Goal: Check status: Check status

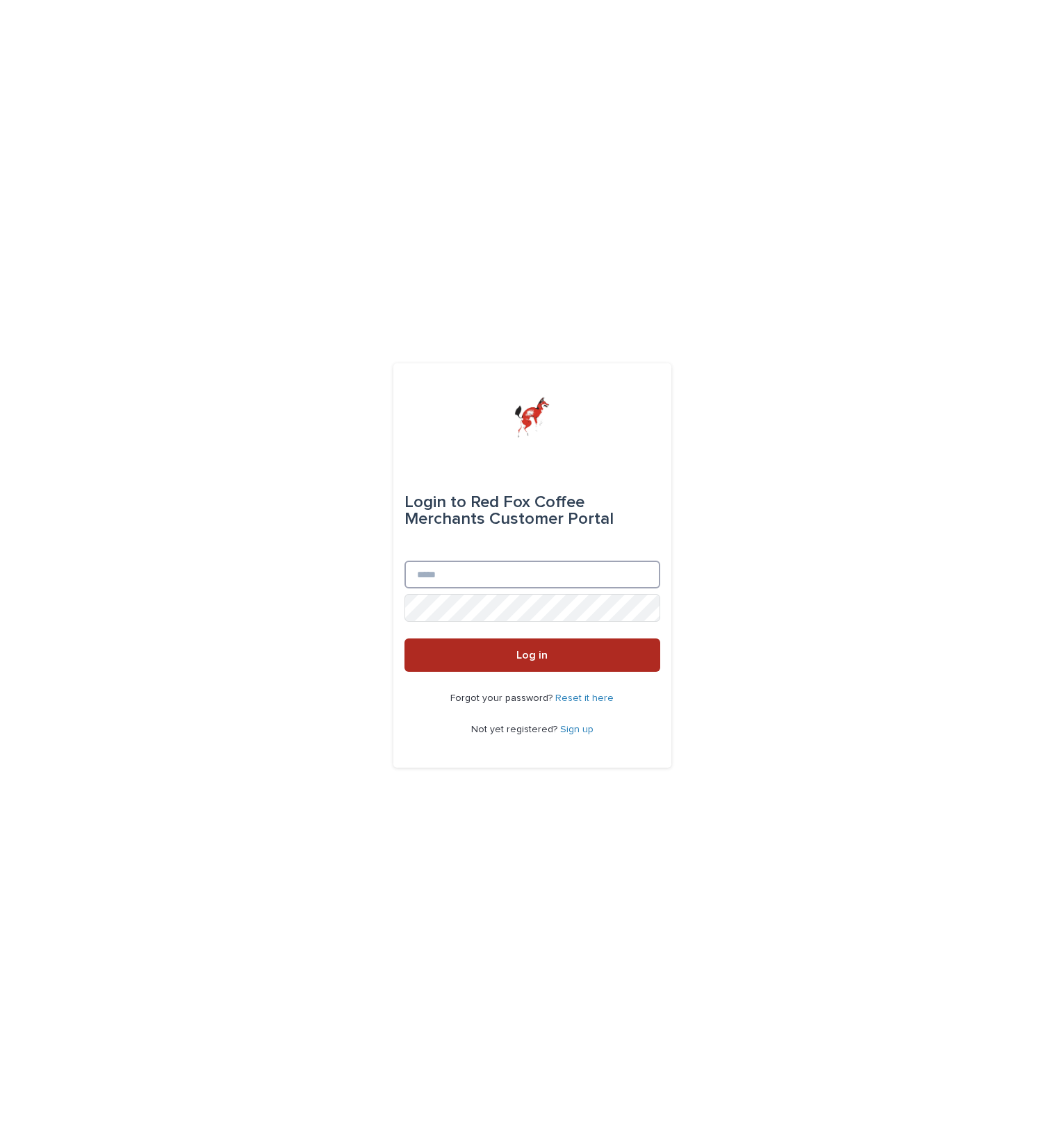
type input "**********"
click at [511, 659] on button "Log in" at bounding box center [532, 654] width 256 height 33
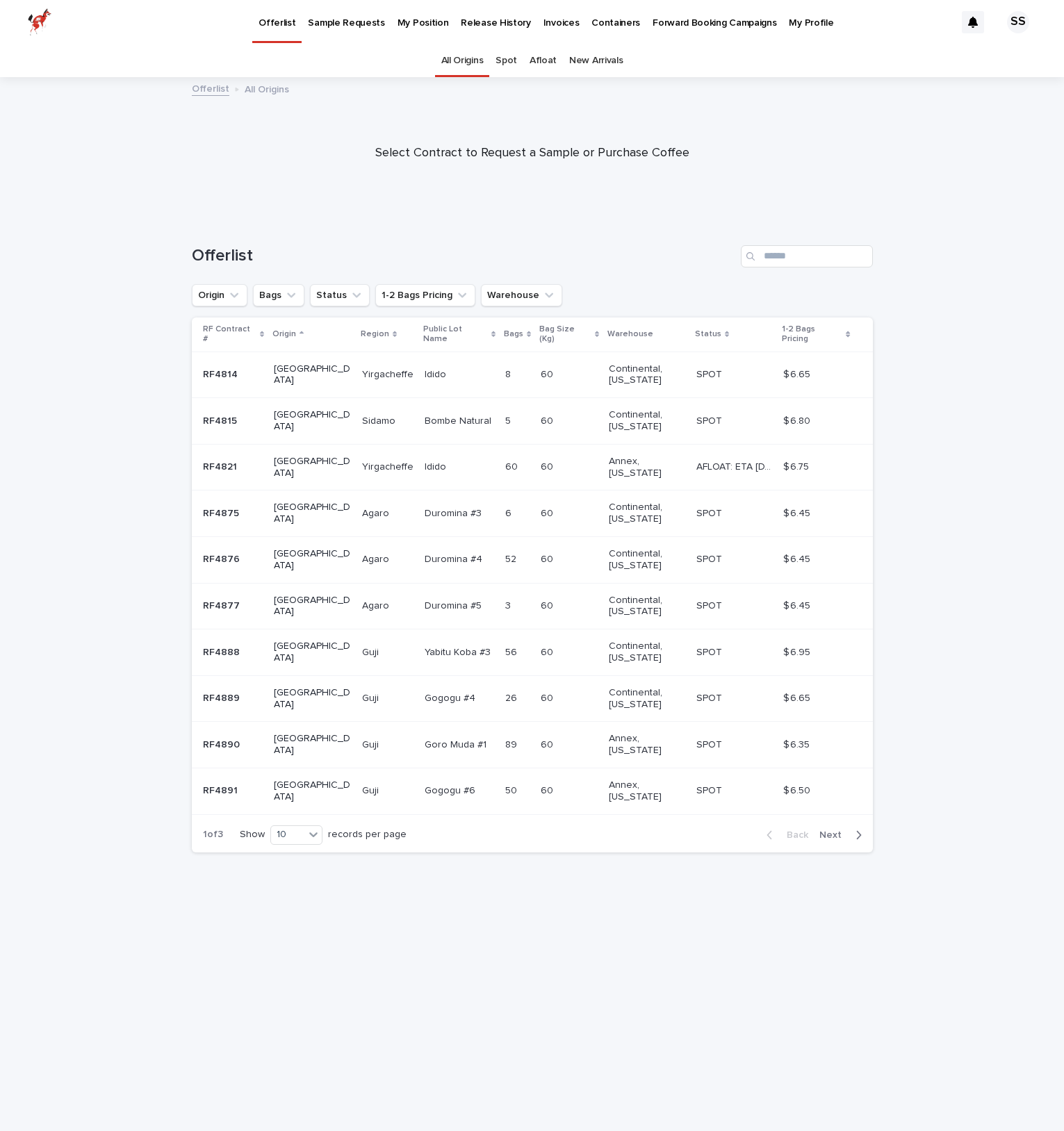
click at [519, 63] on div "Spot" at bounding box center [507, 61] width 34 height 33
click at [517, 63] on link "Spot" at bounding box center [507, 61] width 22 height 33
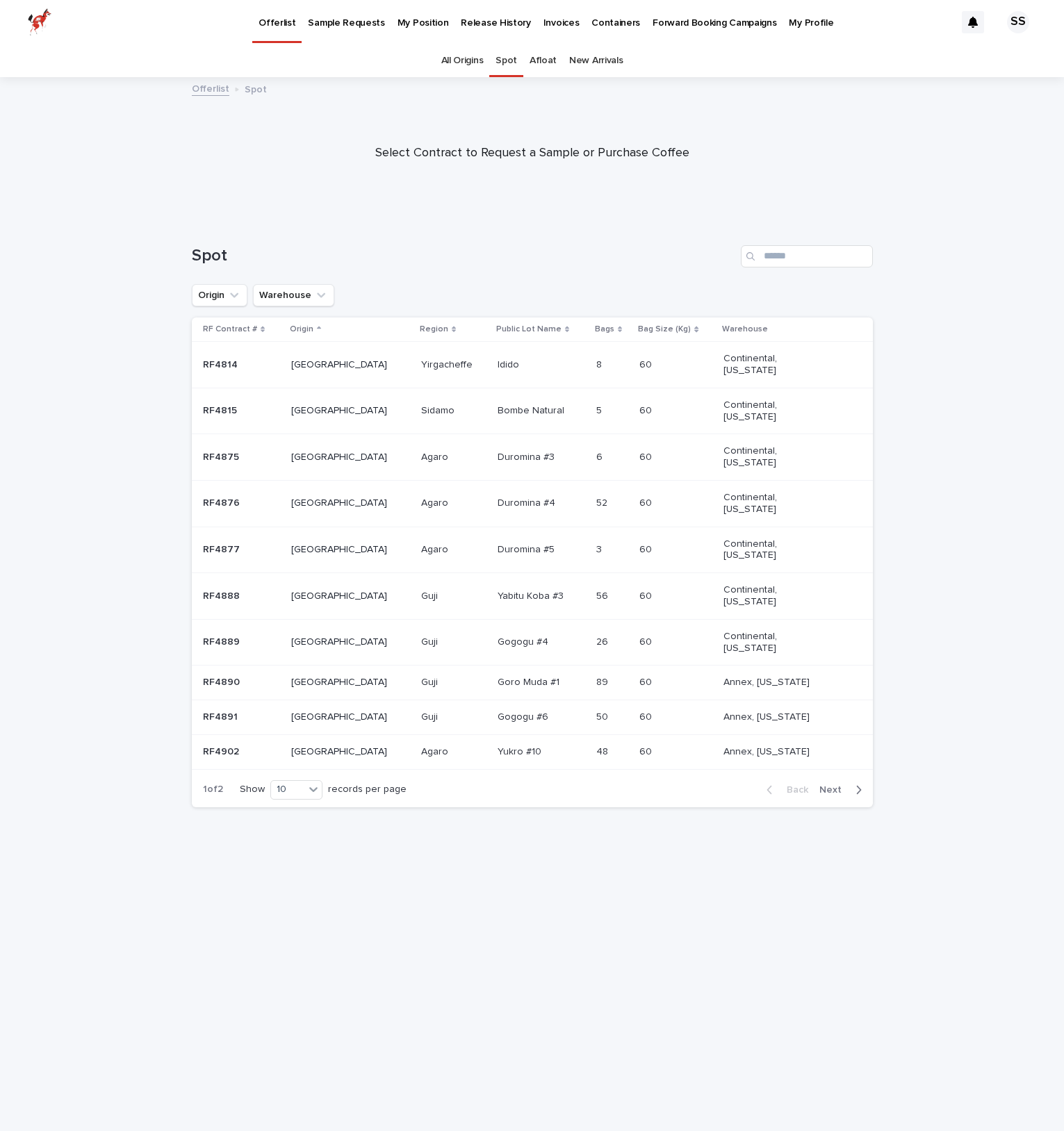
click at [532, 62] on link "Afloat" at bounding box center [542, 61] width 27 height 33
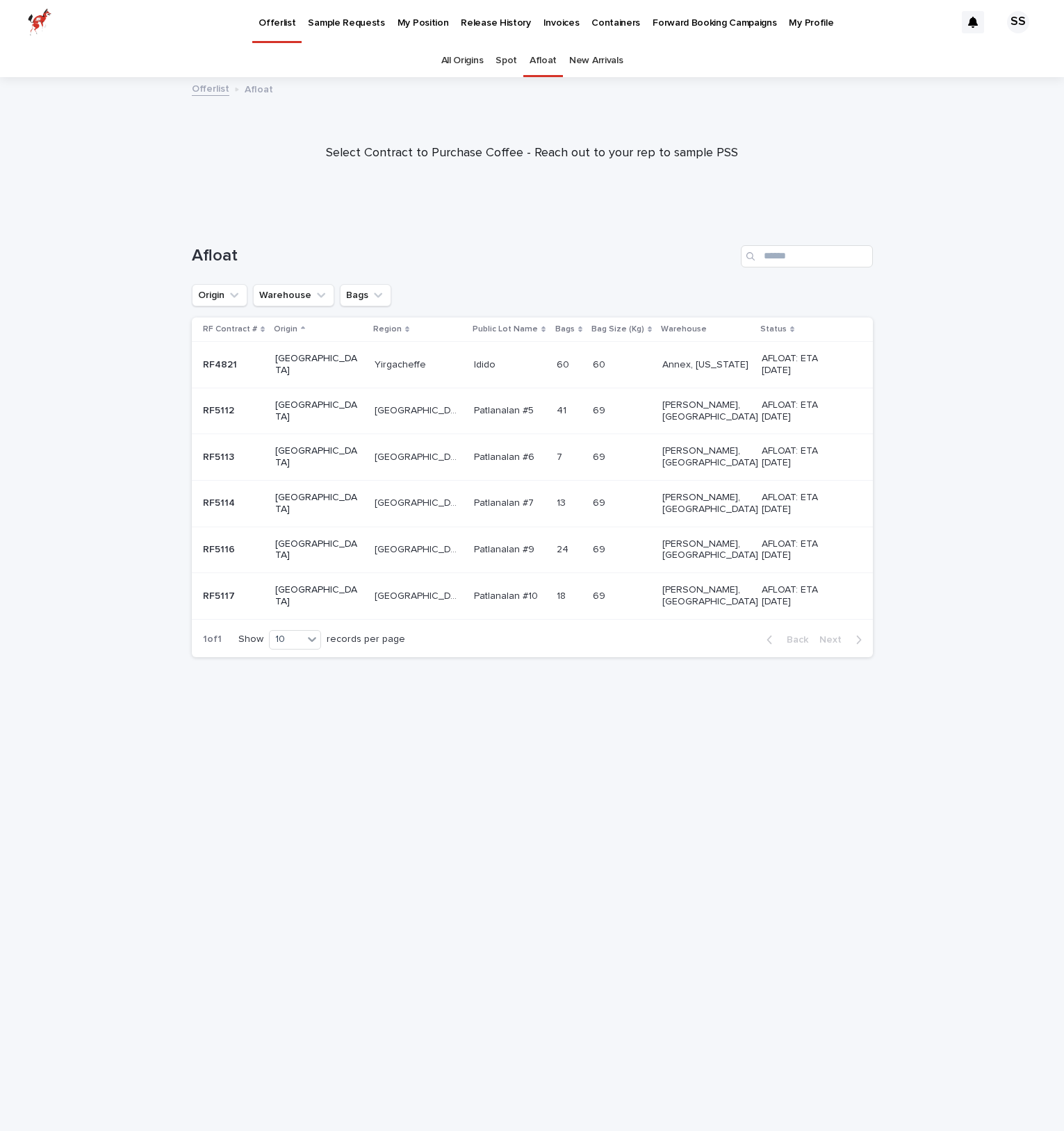
drag, startPoint x: 822, startPoint y: 293, endPoint x: 419, endPoint y: 892, distance: 721.9
click at [419, 892] on div "Loading... Saving… Loading... Saving… Afloat Origin Warehouse Bags RF Contract …" at bounding box center [532, 657] width 694 height 879
drag, startPoint x: 419, startPoint y: 892, endPoint x: 322, endPoint y: 831, distance: 114.6
click at [322, 831] on div "Loading... Saving… Loading... Saving… Afloat Origin Warehouse Bags RF Contract …" at bounding box center [532, 657] width 694 height 879
click at [517, 63] on link "Spot" at bounding box center [507, 61] width 22 height 33
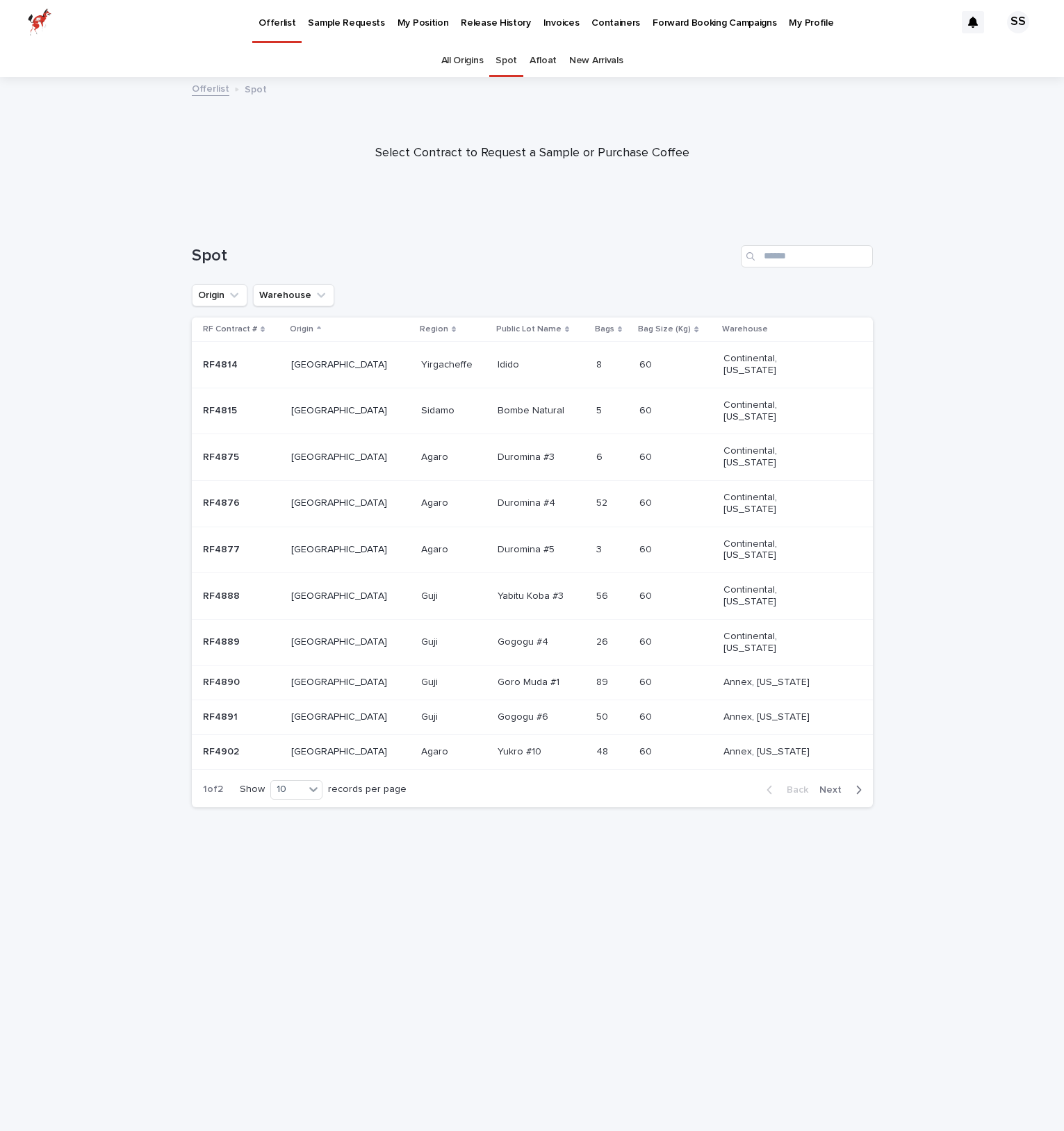
click at [326, 184] on div at bounding box center [532, 147] width 1064 height 139
click at [462, 61] on link "All Origins" at bounding box center [463, 61] width 42 height 33
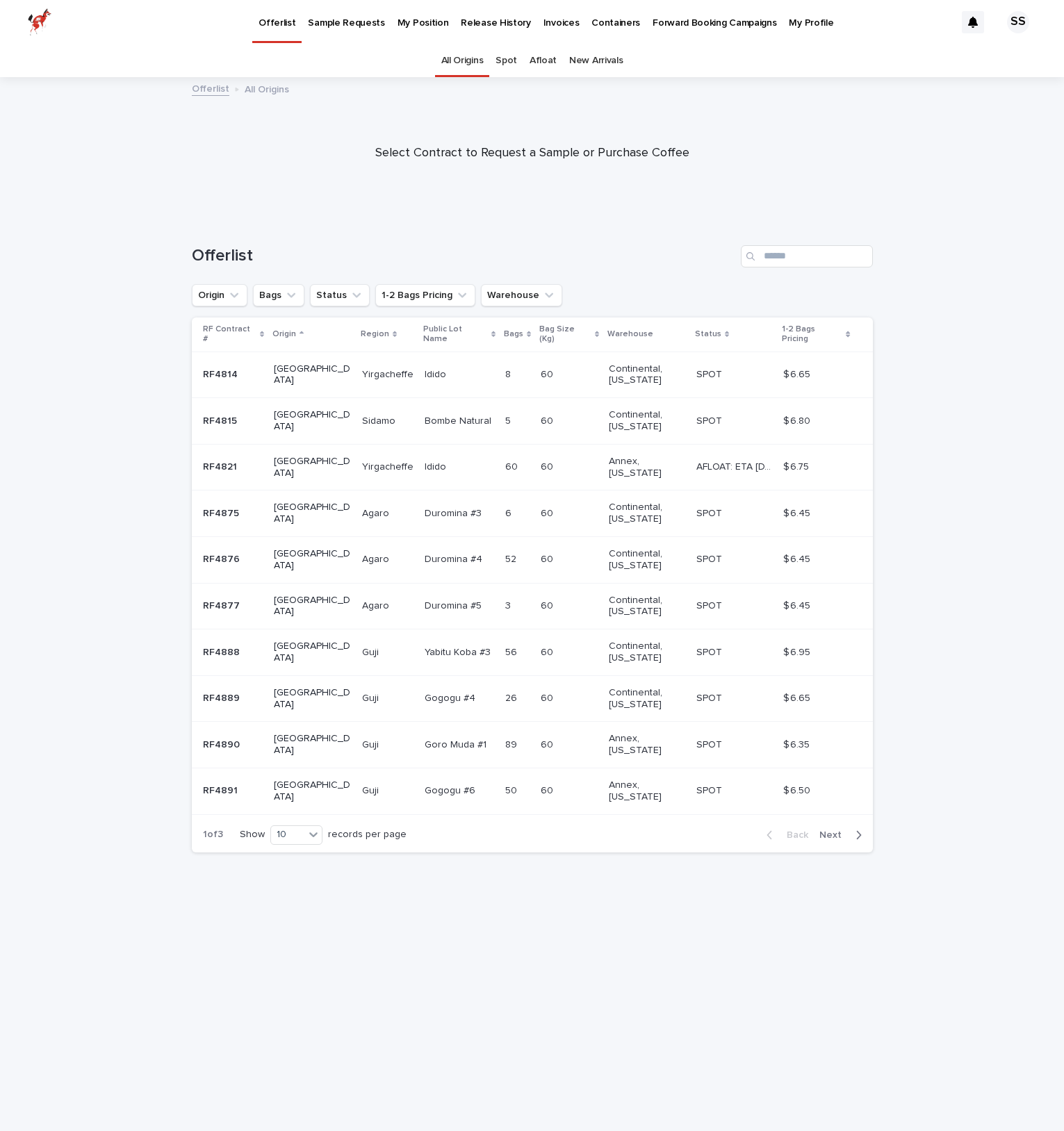
click at [481, 62] on link "All Origins" at bounding box center [463, 61] width 42 height 33
click at [490, 60] on div "All Origins" at bounding box center [462, 61] width 55 height 33
click at [500, 61] on link "Spot" at bounding box center [507, 61] width 22 height 33
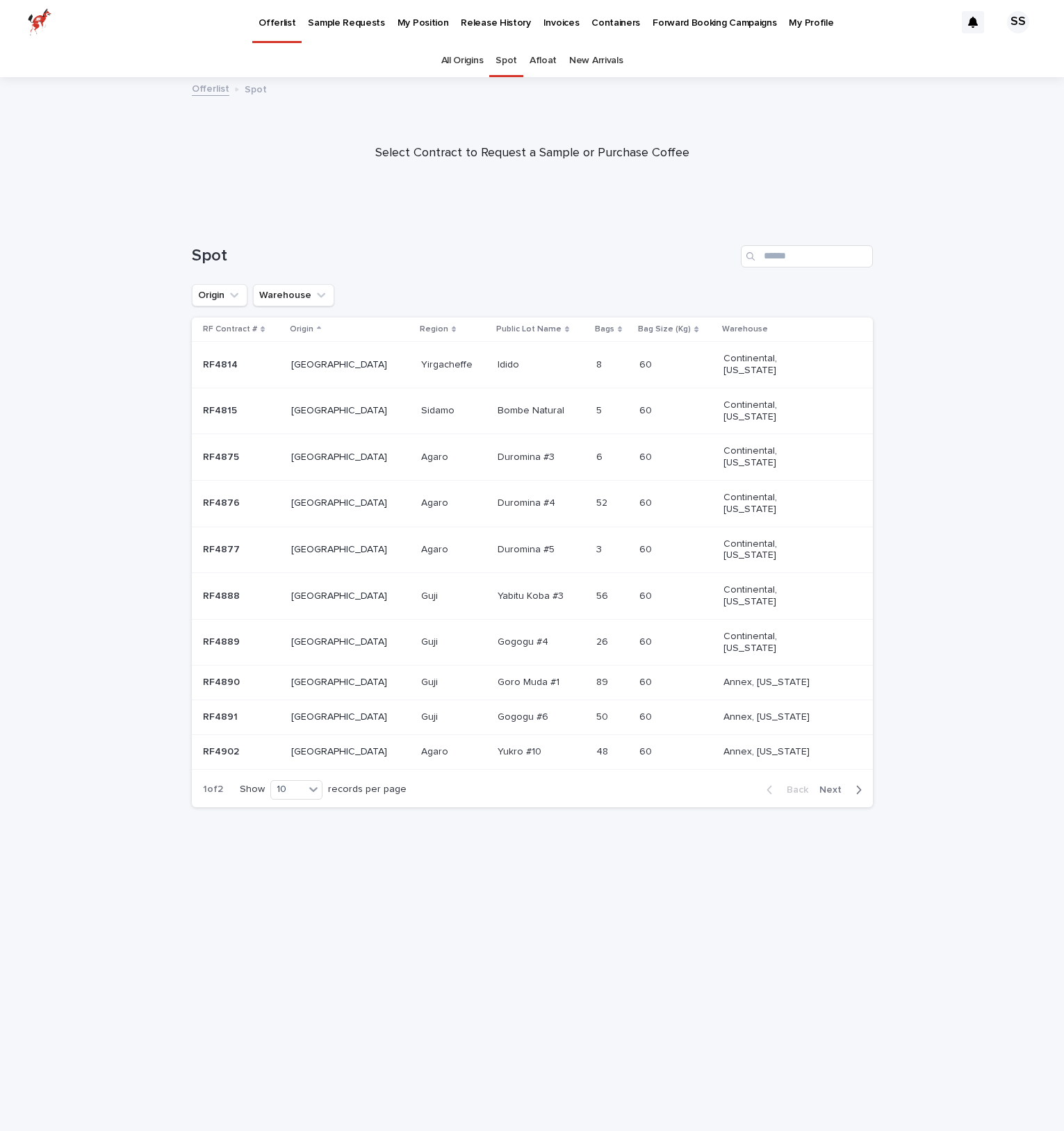
click at [553, 22] on p "Invoices" at bounding box center [561, 14] width 36 height 29
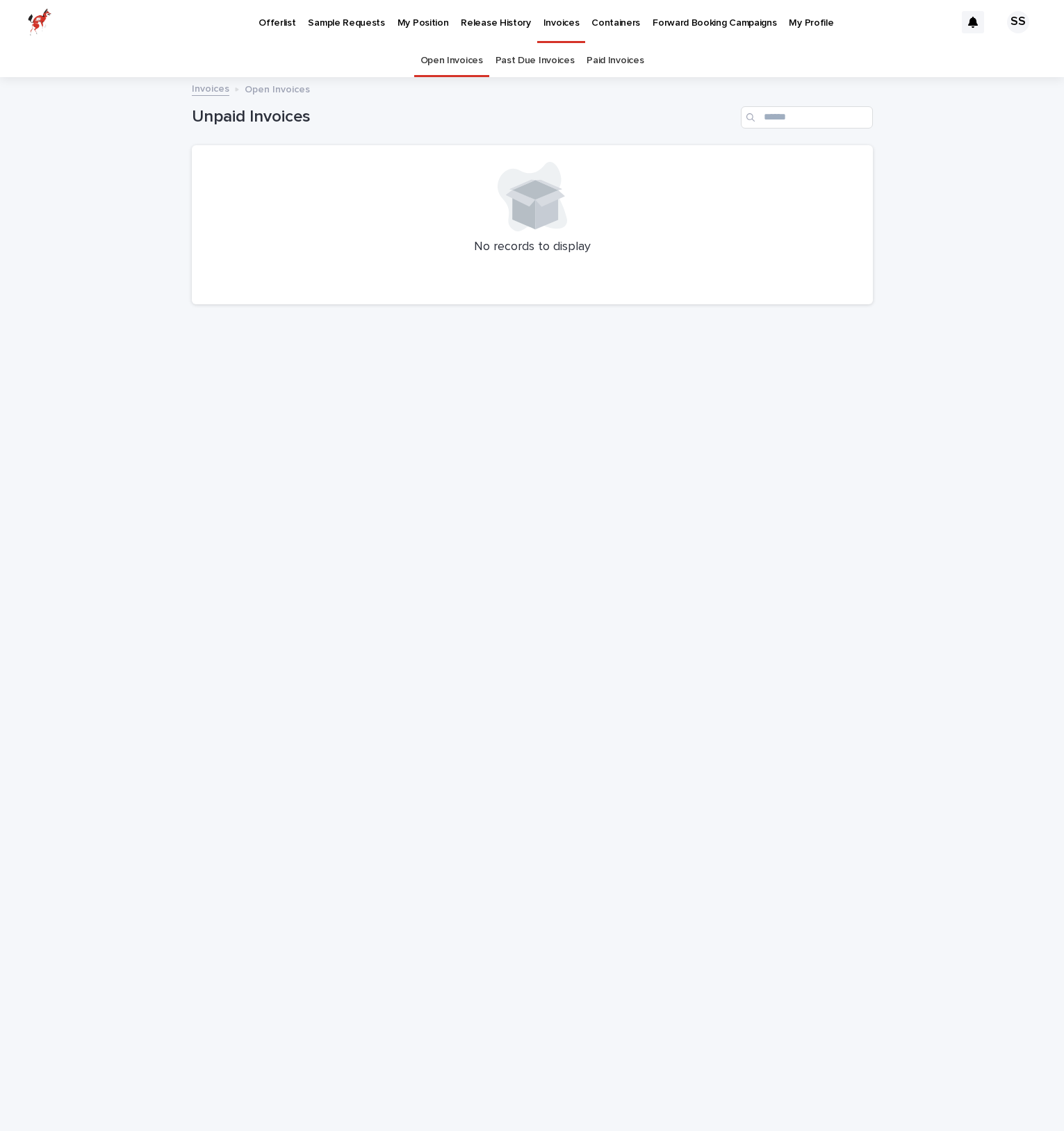
click at [523, 65] on link "Past Due Invoices" at bounding box center [534, 61] width 79 height 33
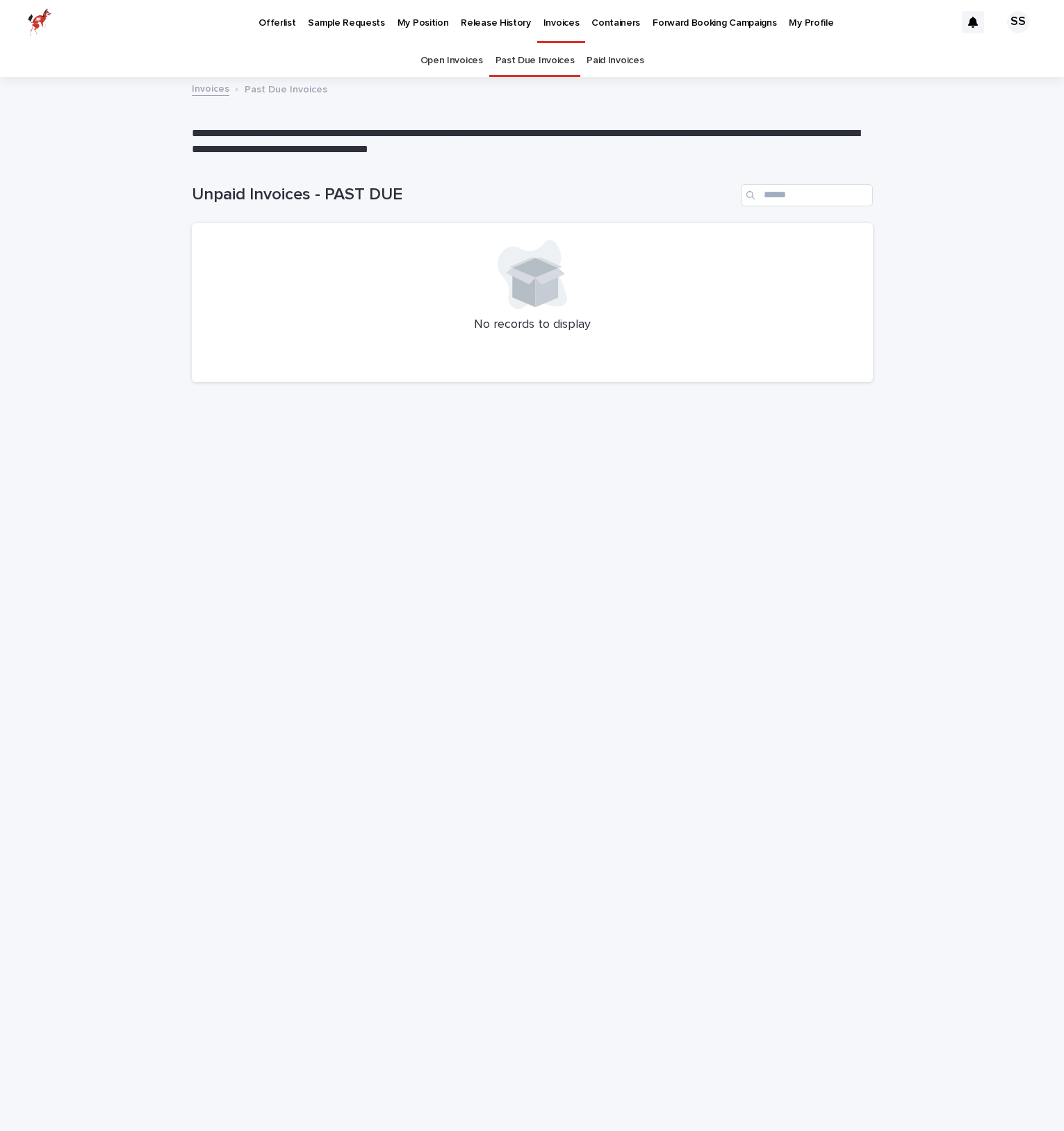
click at [625, 65] on link "Paid Invoices" at bounding box center [614, 61] width 57 height 33
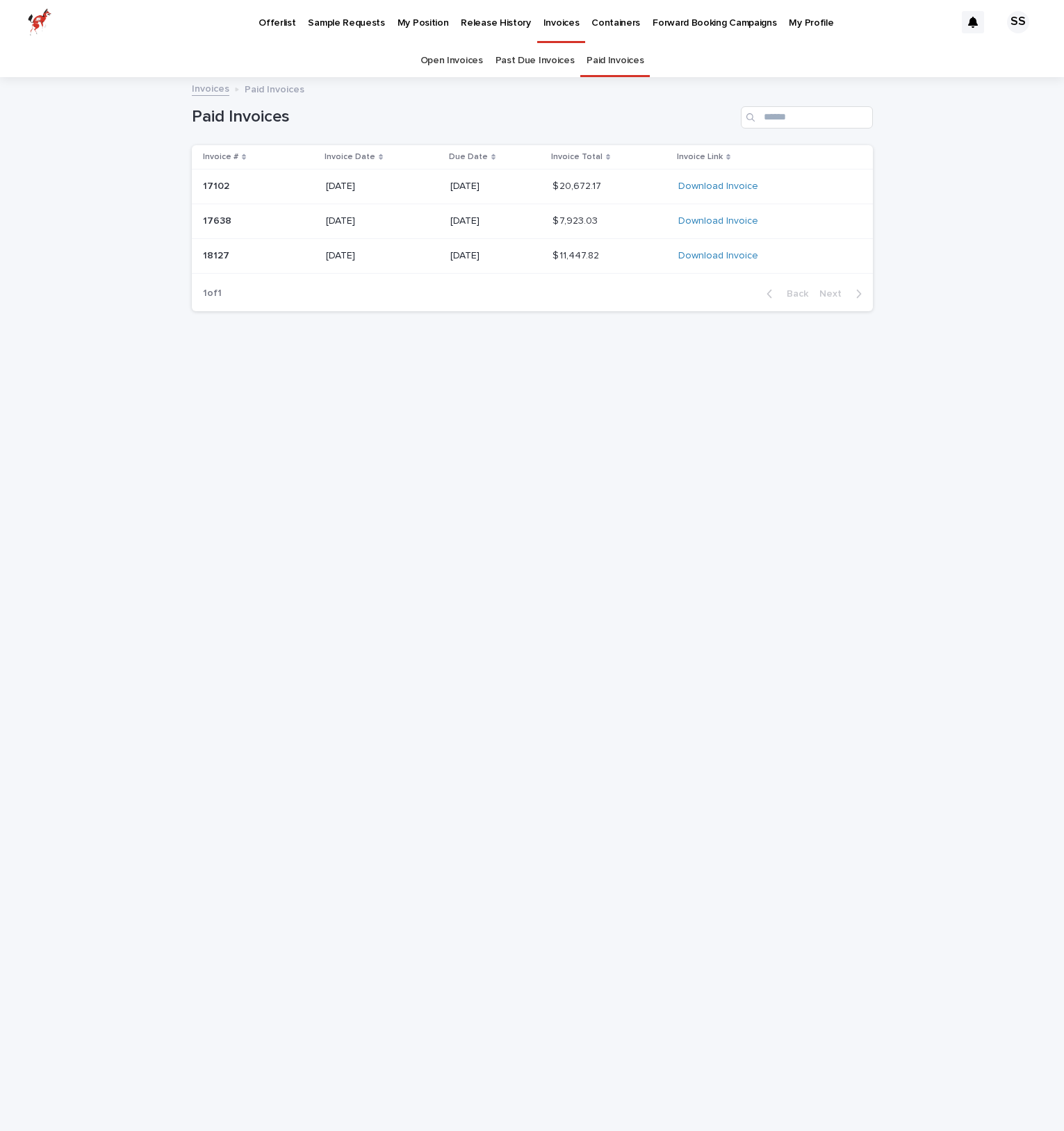
click at [376, 194] on div "[DATE]" at bounding box center [382, 186] width 113 height 23
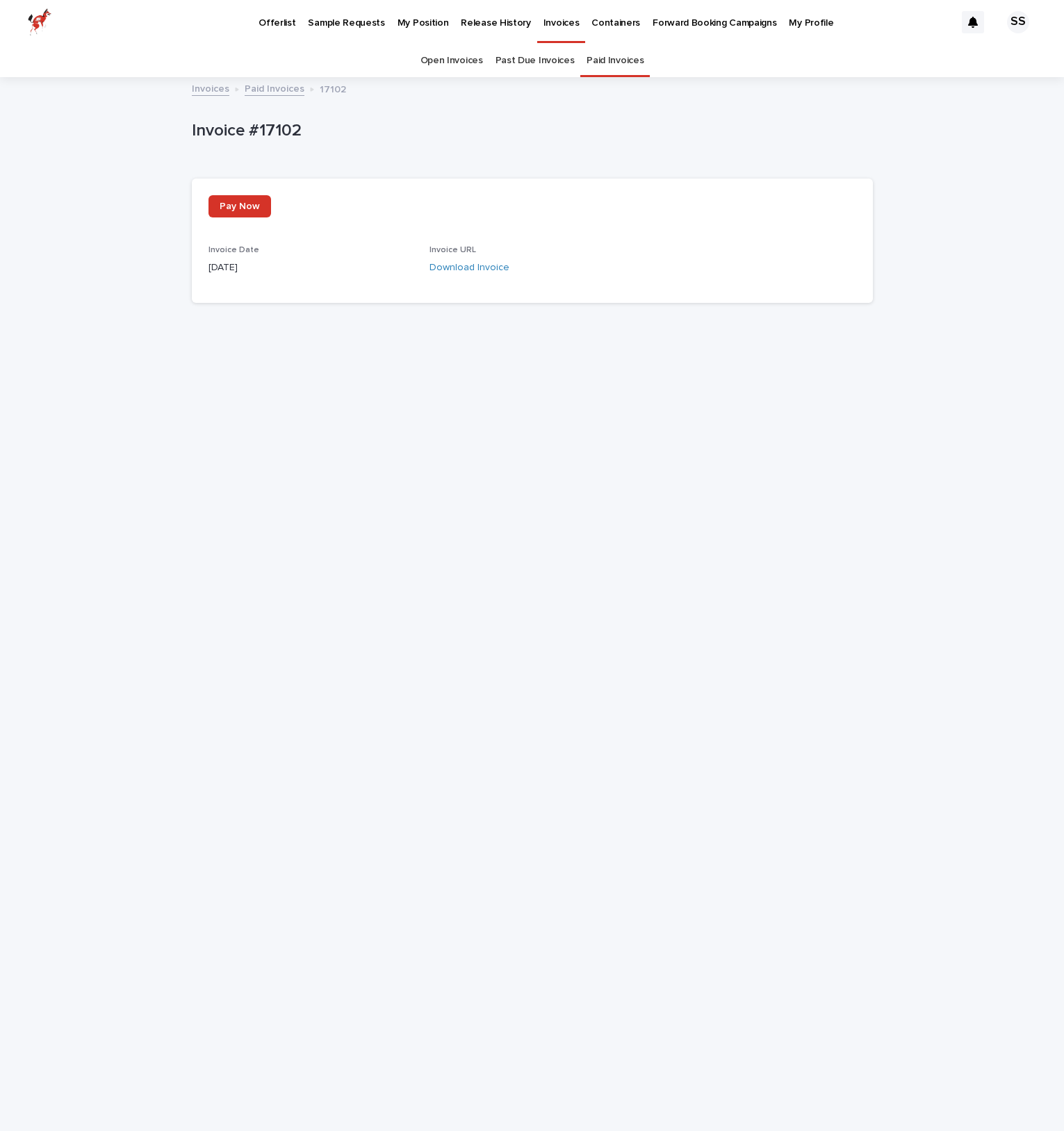
drag, startPoint x: 733, startPoint y: 398, endPoint x: 506, endPoint y: 708, distance: 384.2
click at [506, 708] on div "Loading... Saving… Loading... Saving… Invoice #17102 Invoice #17102 Sorry, ther…" at bounding box center [532, 587] width 694 height 1018
drag, startPoint x: 506, startPoint y: 708, endPoint x: 494, endPoint y: 454, distance: 254.3
click at [494, 454] on div "Loading... Saving… Loading... Saving… Invoice #17102 Invoice #17102 Sorry, ther…" at bounding box center [532, 587] width 694 height 1018
click at [481, 23] on p "Release History" at bounding box center [496, 14] width 70 height 29
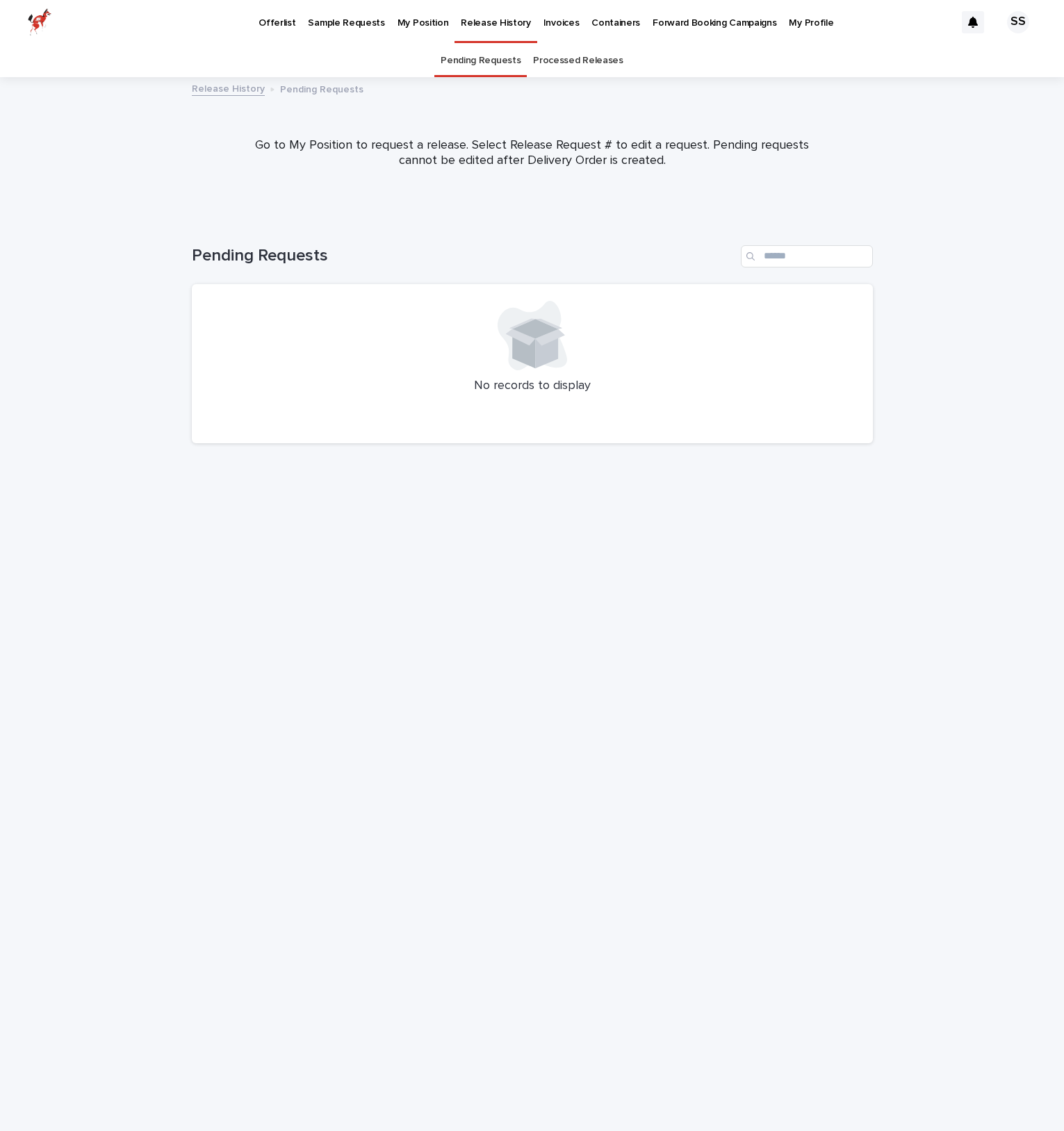
click at [321, 91] on p "Pending Requests" at bounding box center [321, 88] width 83 height 15
click at [241, 92] on link "Release History" at bounding box center [228, 88] width 73 height 16
click at [423, 30] on link "My Position" at bounding box center [423, 21] width 64 height 43
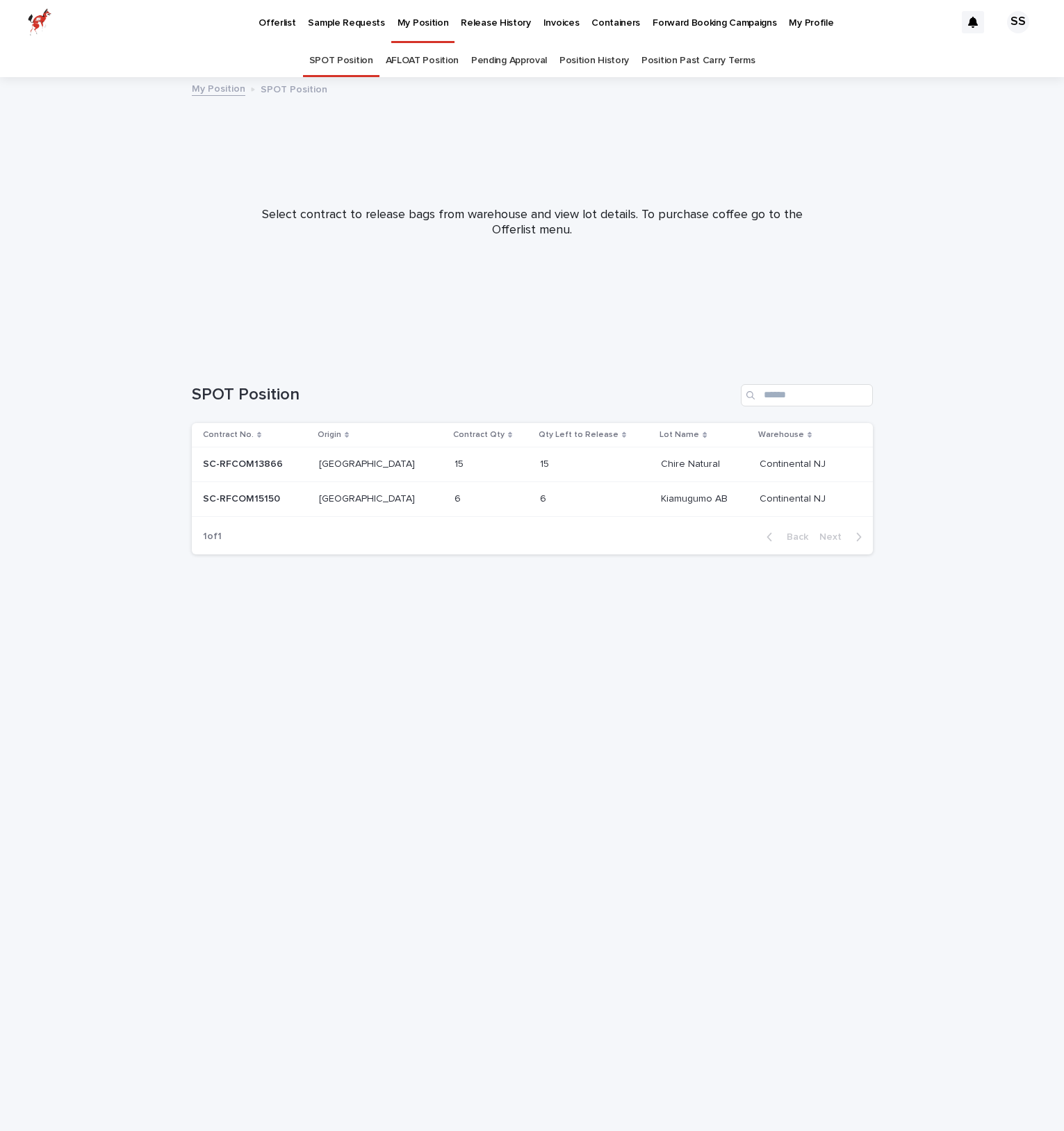
click at [589, 60] on link "Position History" at bounding box center [594, 61] width 70 height 33
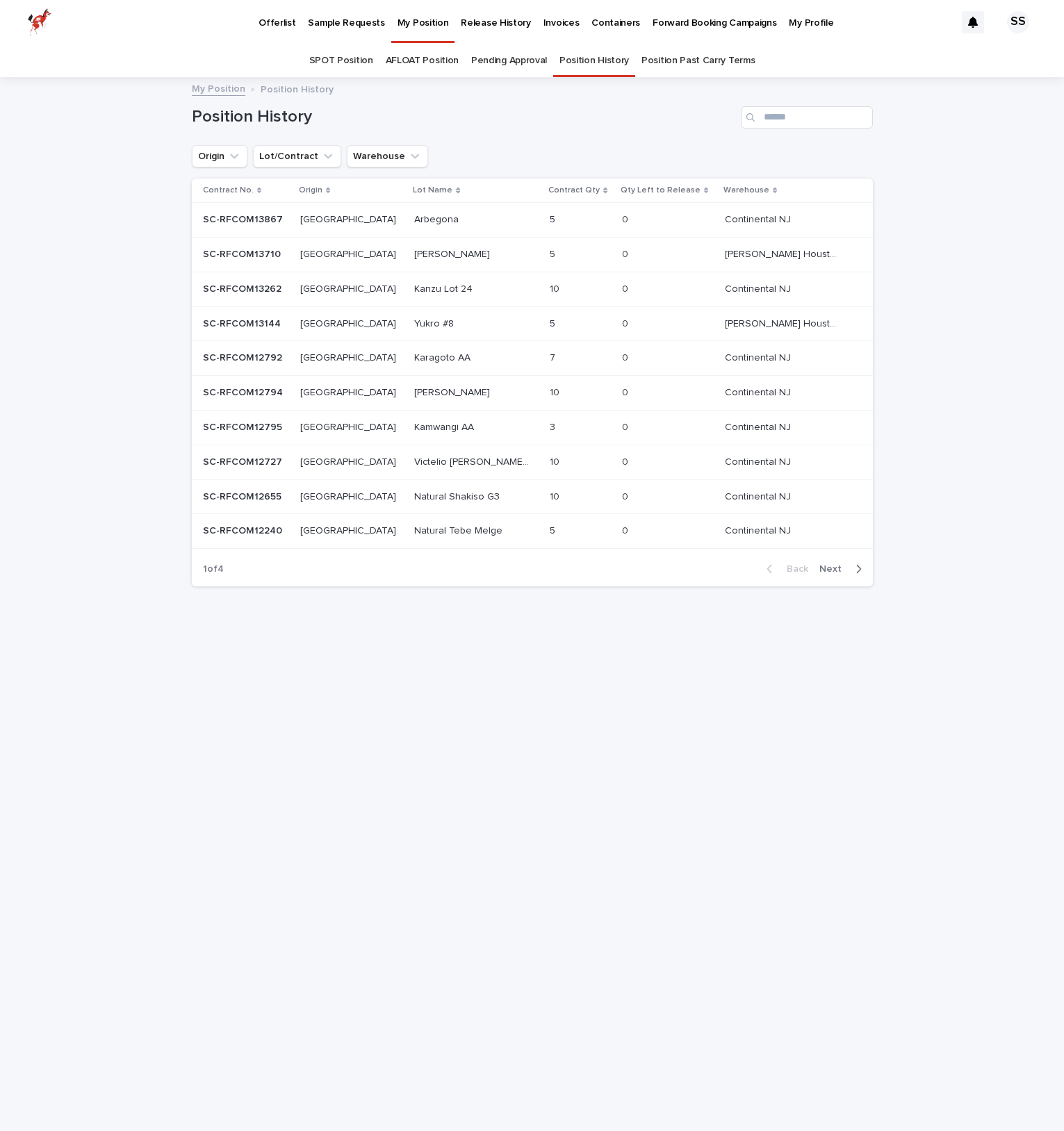
click at [355, 221] on p "[GEOGRAPHIC_DATA]" at bounding box center [349, 218] width 99 height 15
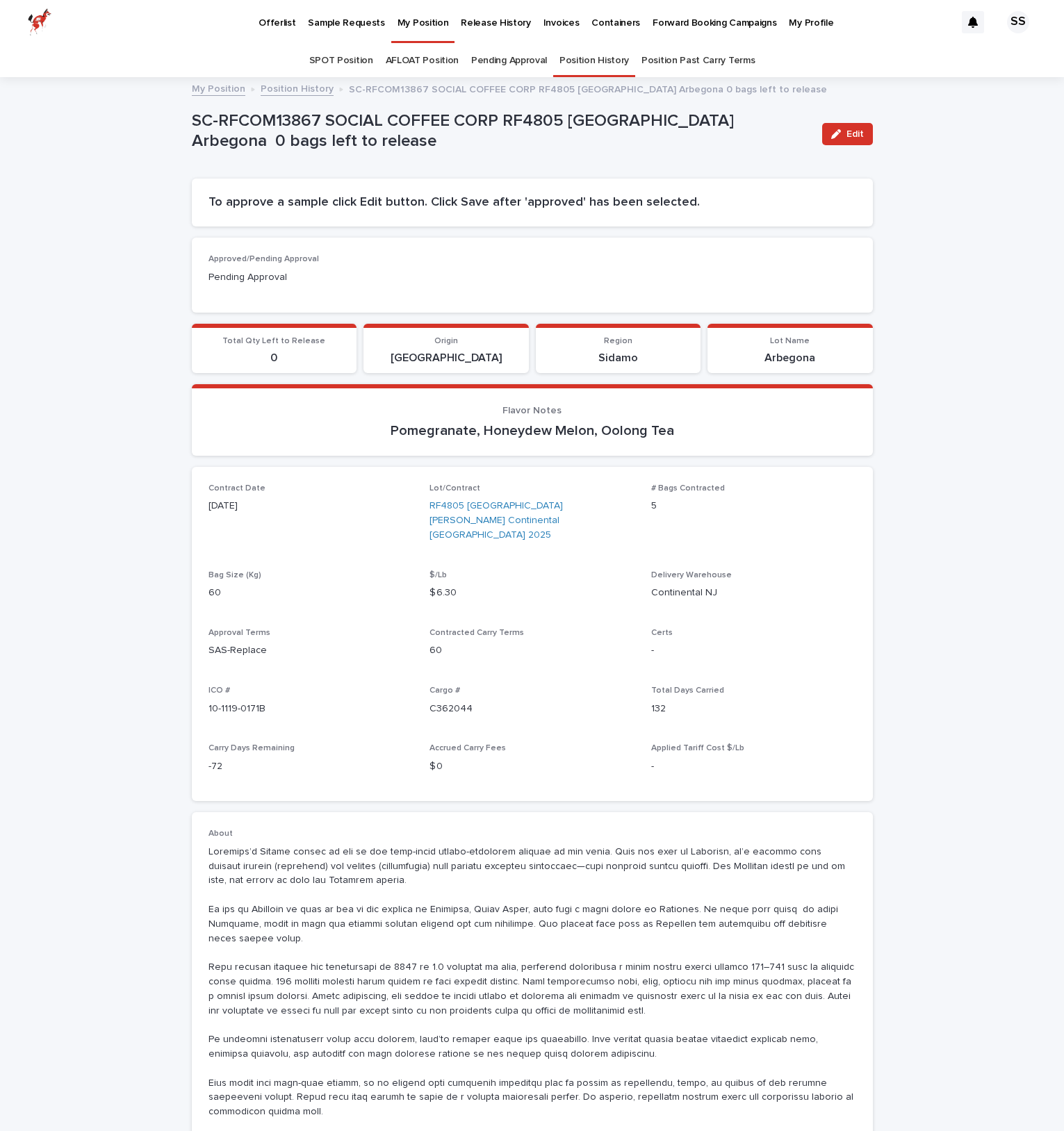
click at [559, 197] on h2 "To approve a sample click Edit button. Click Save after 'approved' has been sel…" at bounding box center [532, 202] width 647 height 15
click at [538, 503] on link "RF4805 [GEOGRAPHIC_DATA] [PERSON_NAME] Continental [GEOGRAPHIC_DATA] 2025" at bounding box center [532, 520] width 205 height 43
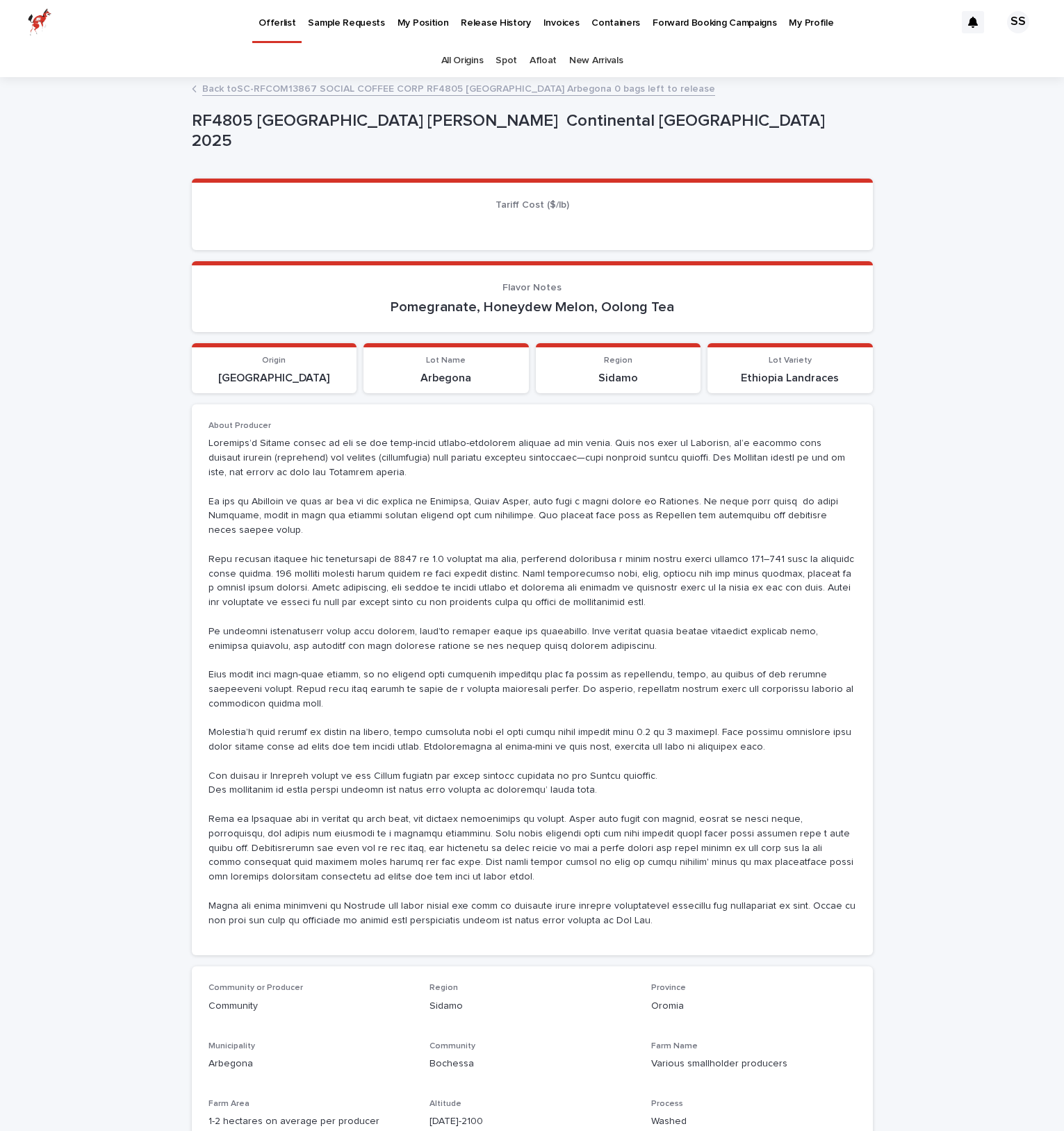
click at [528, 325] on section "Flavor Notes Pomegranate, Honeydew Melon, Oolong Tea" at bounding box center [532, 297] width 680 height 72
click at [573, 94] on link "Back to SC-RFCOM13867 SOCIAL COFFEE CORP RF4805 [GEOGRAPHIC_DATA] Arbegona 0 ba…" at bounding box center [458, 88] width 513 height 16
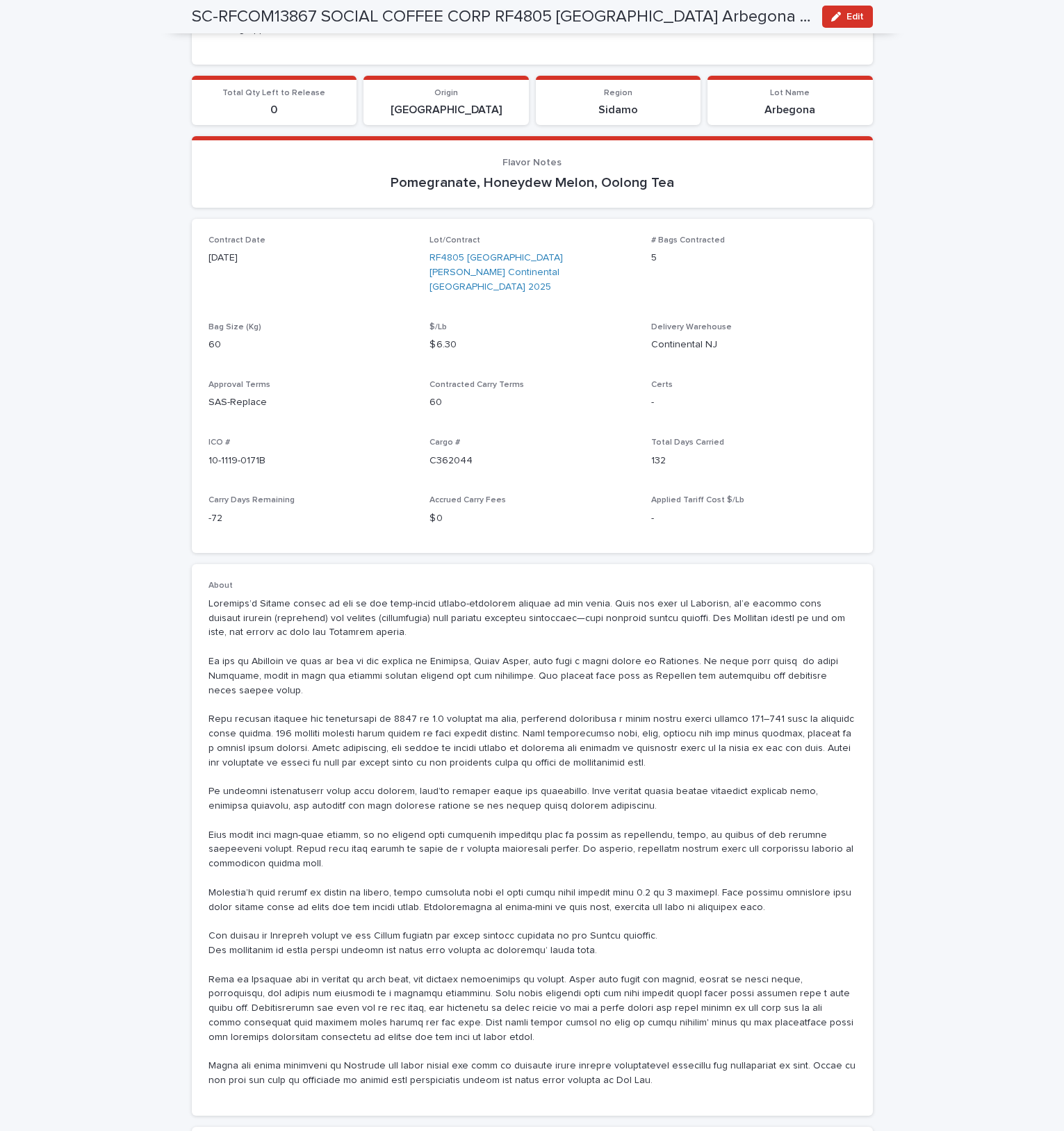
scroll to position [250, 0]
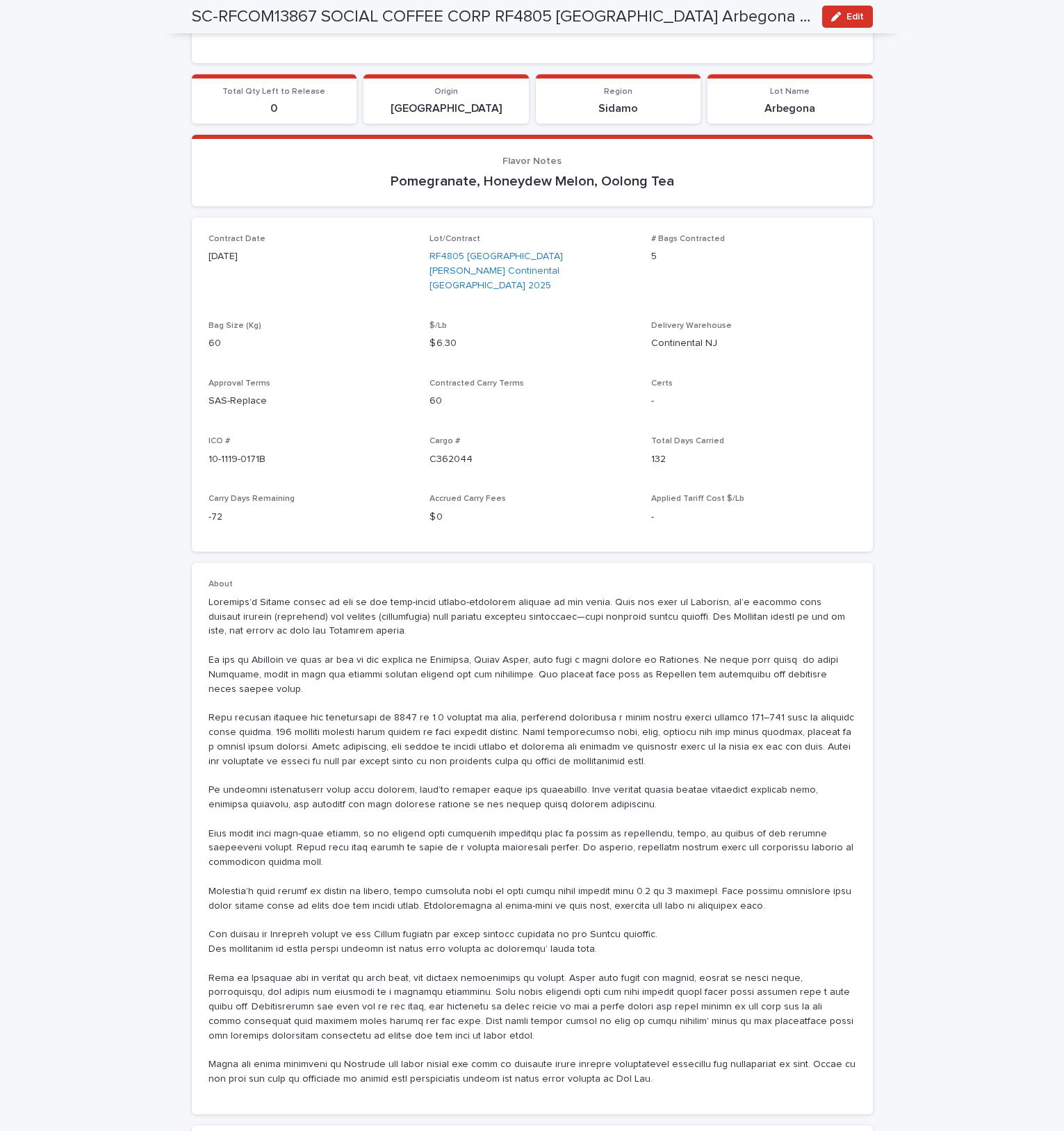
drag, startPoint x: 528, startPoint y: 416, endPoint x: 450, endPoint y: 435, distance: 80.3
click at [449, 435] on div "Contract Date [DATE] Lot/Contract RF4805 [GEOGRAPHIC_DATA] Sidamo Arbegona Cont…" at bounding box center [532, 385] width 647 height 302
click at [449, 453] on p "C362044" at bounding box center [532, 460] width 205 height 15
drag, startPoint x: 1005, startPoint y: 594, endPoint x: 591, endPoint y: 722, distance: 433.3
click at [591, 722] on p at bounding box center [532, 841] width 647 height 492
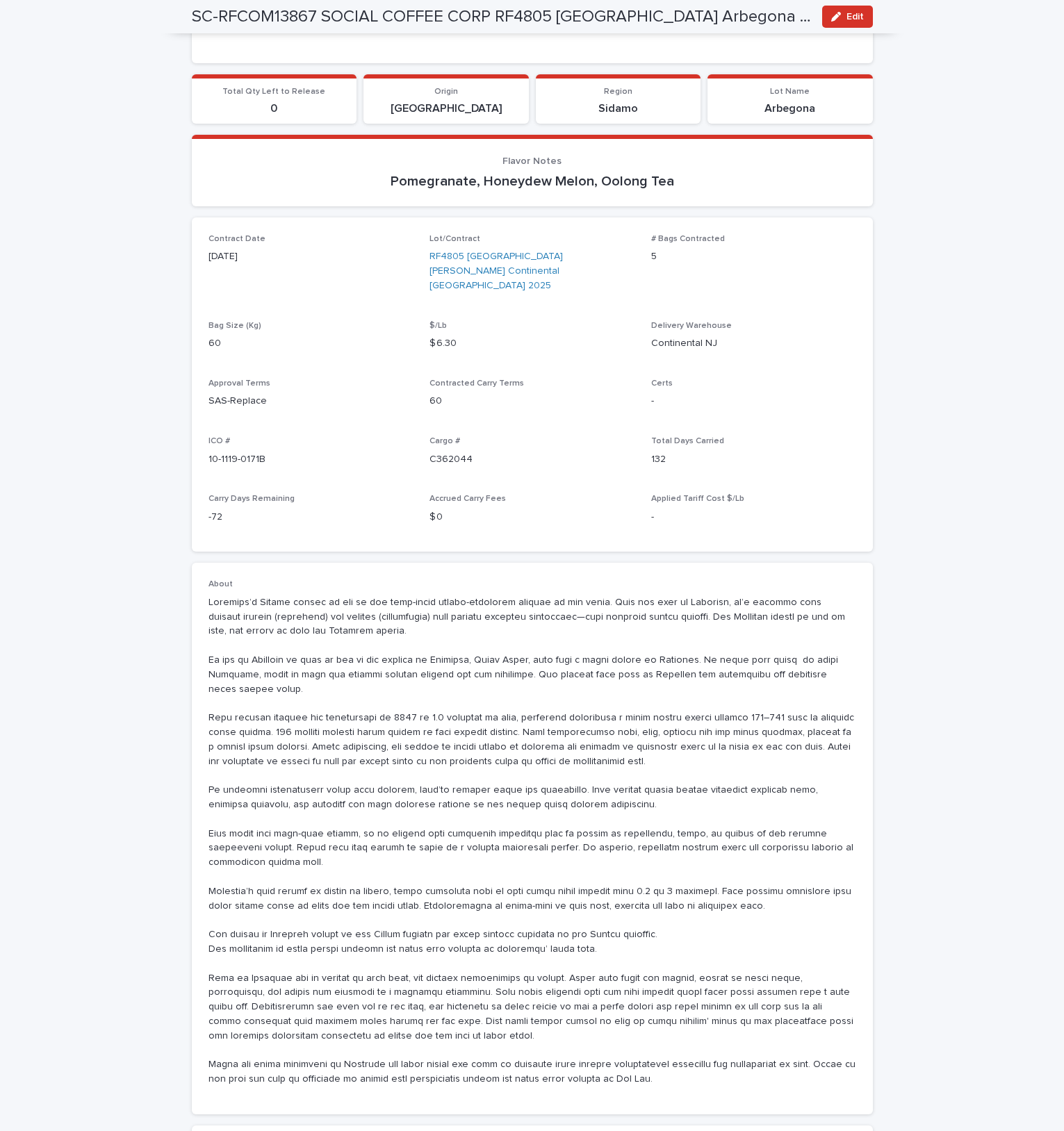
click at [524, 712] on p at bounding box center [532, 841] width 647 height 492
drag, startPoint x: 591, startPoint y: 722, endPoint x: 501, endPoint y: 669, distance: 104.4
click at [501, 669] on p at bounding box center [532, 841] width 647 height 492
click at [554, 611] on p at bounding box center [532, 841] width 647 height 492
